Goal: Information Seeking & Learning: Learn about a topic

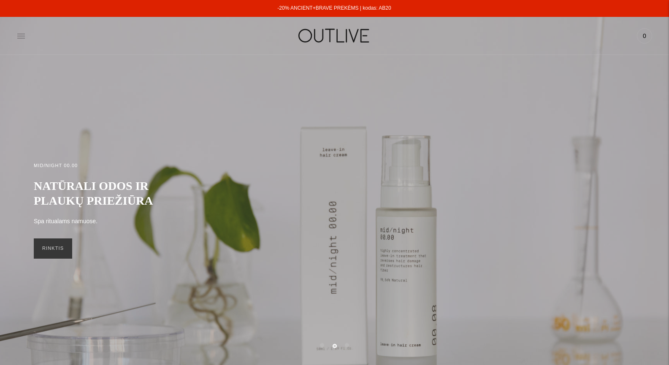
click at [17, 35] on icon at bounding box center [21, 36] width 8 height 8
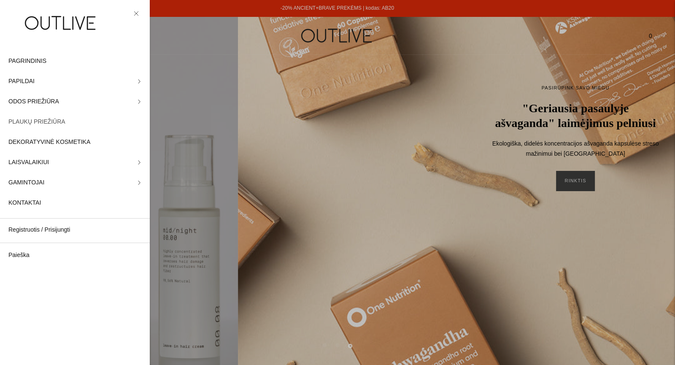
click at [43, 122] on span "PLAUKŲ PRIEŽIŪRA" at bounding box center [36, 122] width 57 height 10
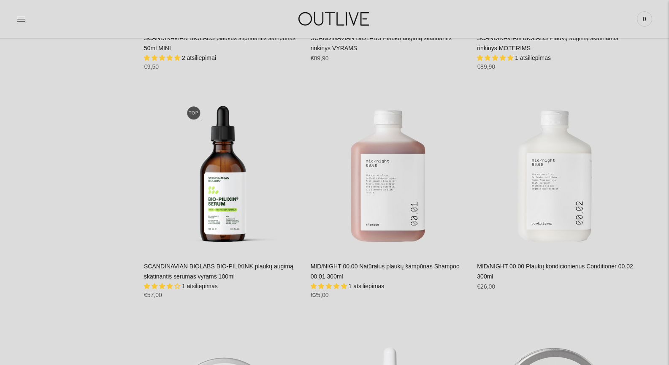
scroll to position [1125, 0]
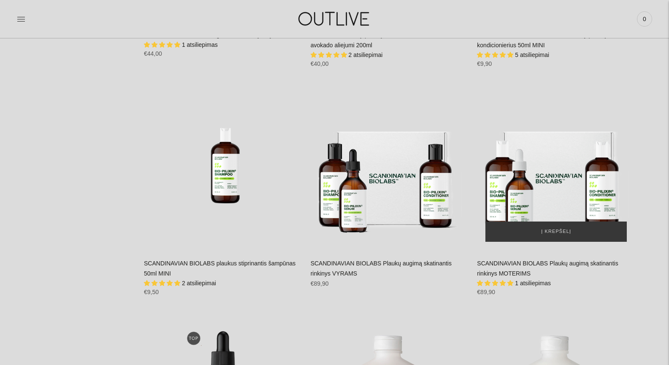
click at [541, 182] on img "SCANDINAVIAN BIOLABS Plaukų augimą skatinantis rinkinys MOTERIMS\a" at bounding box center [556, 171] width 158 height 158
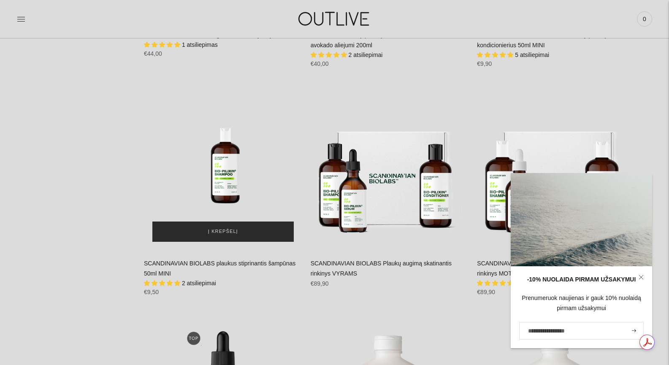
scroll to position [1237, 0]
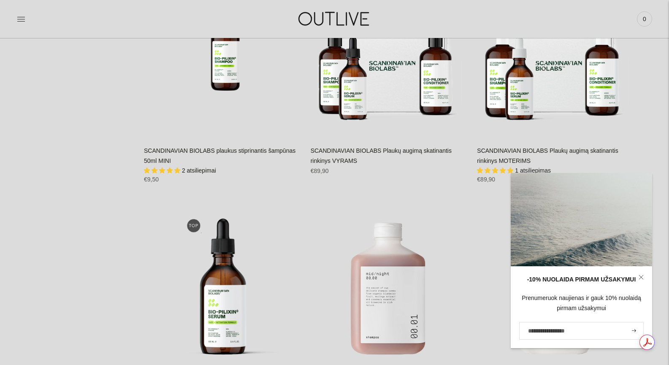
click at [642, 277] on icon at bounding box center [640, 277] width 5 height 5
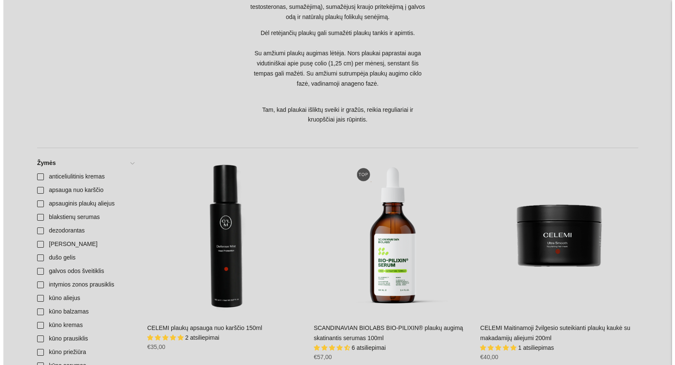
scroll to position [0, 0]
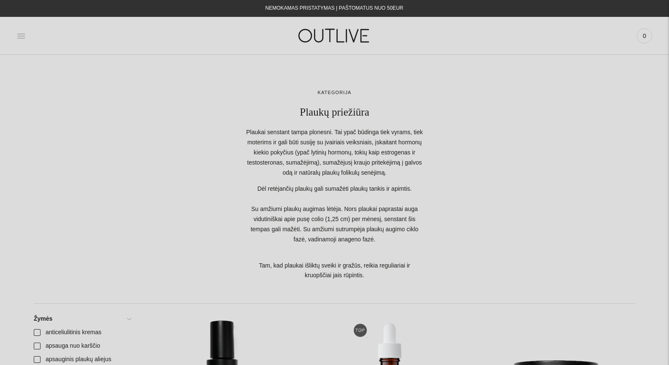
click at [18, 36] on icon at bounding box center [21, 36] width 8 height 4
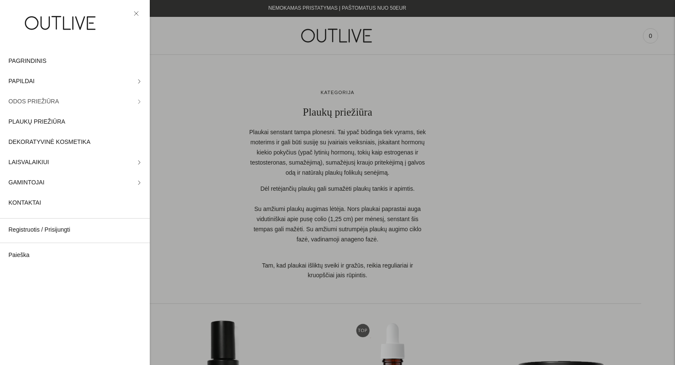
click at [45, 101] on span "ODOS PRIEŽIŪRA" at bounding box center [33, 102] width 51 height 10
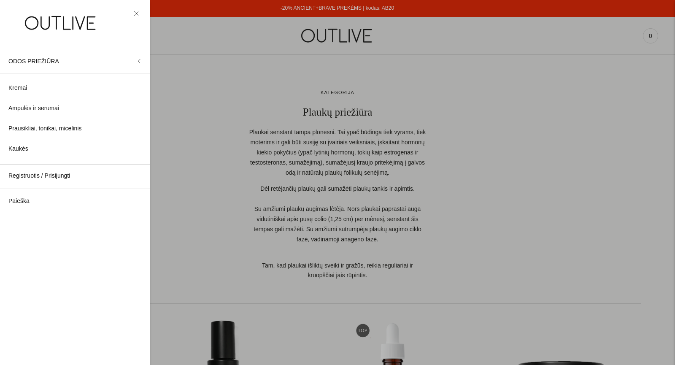
click at [55, 19] on img at bounding box center [60, 22] width 105 height 29
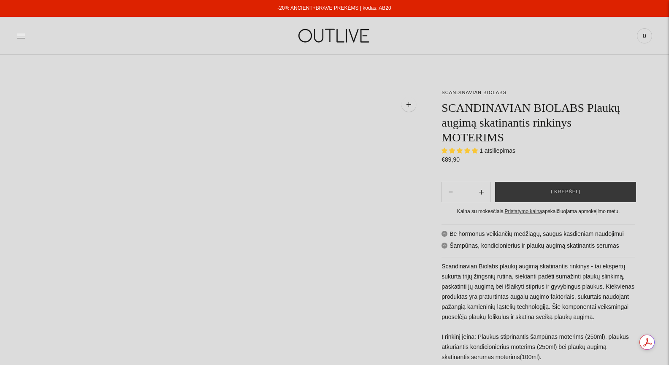
select select "**********"
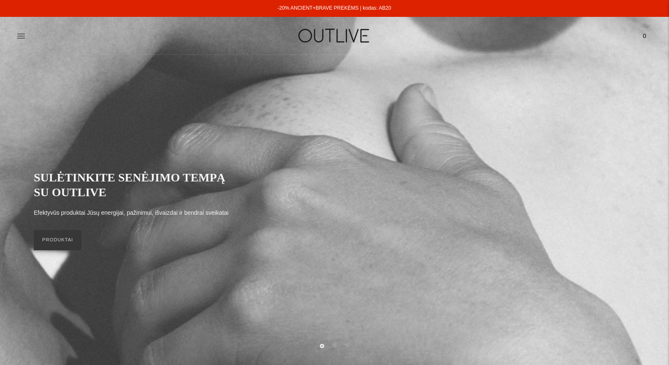
click at [16, 32] on div "PAGRINDINIS PAPILDAI Visi papildai Antioksidantai Dirbantiems ofise Ekologiška …" at bounding box center [334, 35] width 669 height 29
click at [20, 35] on icon at bounding box center [21, 36] width 8 height 8
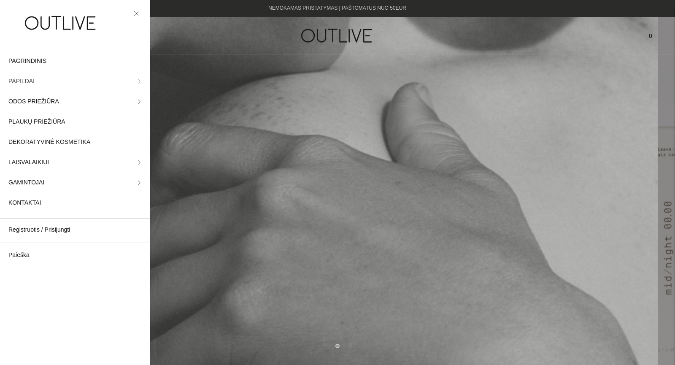
click at [49, 80] on link "PAPILDAI" at bounding box center [75, 81] width 150 height 20
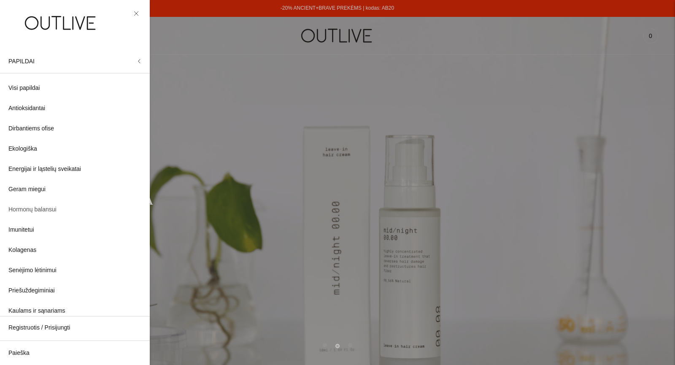
scroll to position [112, 0]
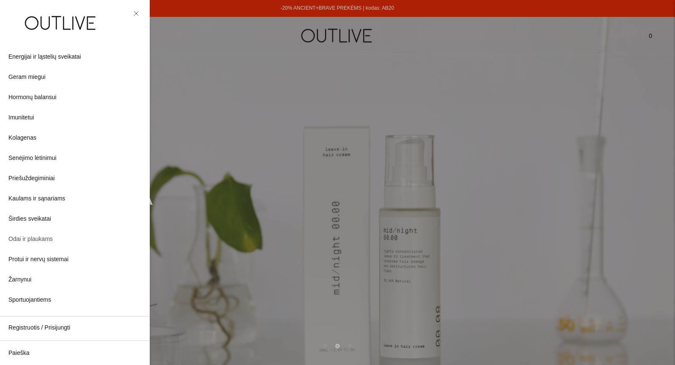
click at [43, 240] on span "Odai ir plaukams" at bounding box center [30, 239] width 44 height 10
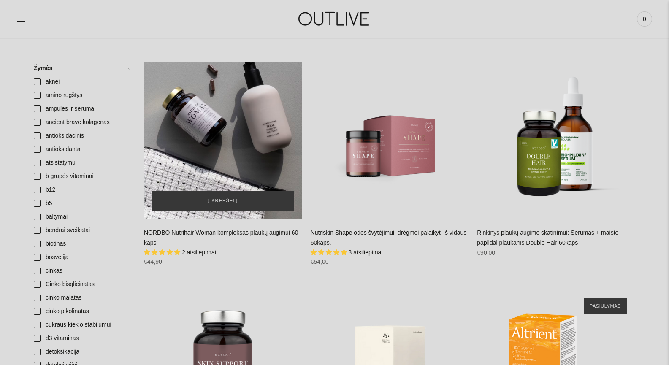
click at [226, 147] on div "NORDBO Nutrihair Woman kompleksas plaukų augimui 60 kaps\a" at bounding box center [223, 141] width 158 height 158
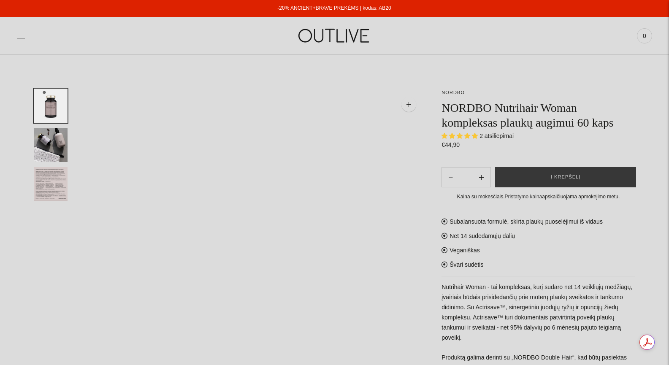
select select "**********"
